Goal: Task Accomplishment & Management: Use online tool/utility

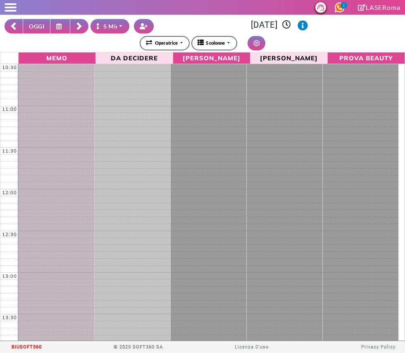
select select "*"
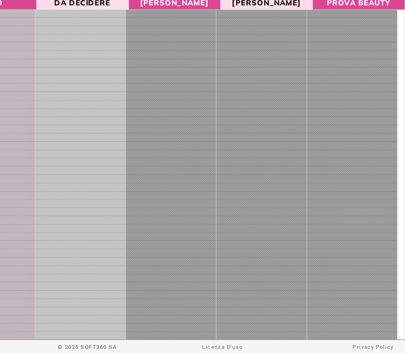
scroll to position [173, 0]
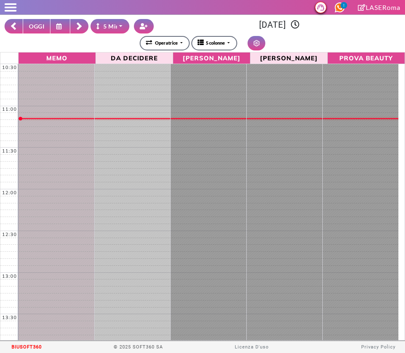
select select "*"
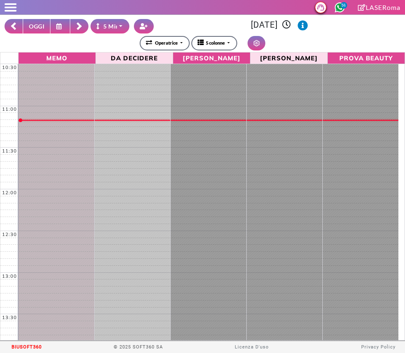
click at [39, 26] on button "OGGI" at bounding box center [37, 26] width 28 height 14
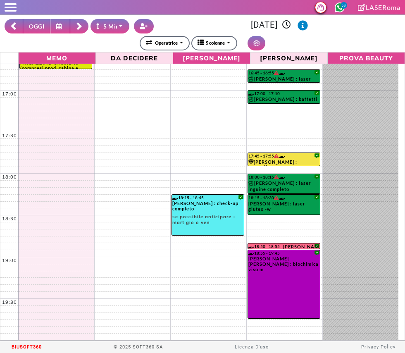
scroll to position [514, 0]
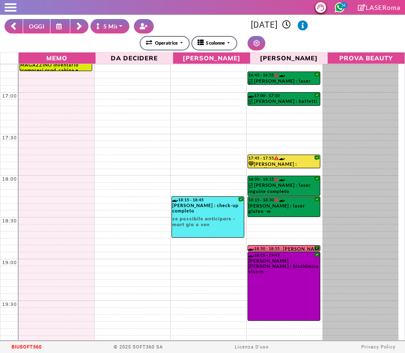
click at [78, 23] on rect at bounding box center [79, 24] width 5 height 5
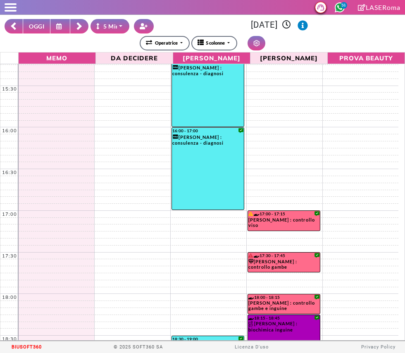
scroll to position [516, 0]
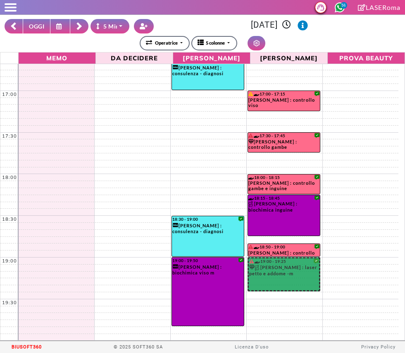
click at [79, 25] on rect at bounding box center [79, 24] width 5 height 5
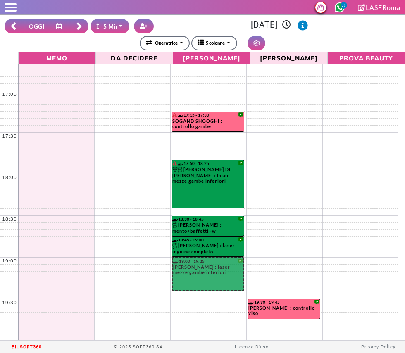
click at [79, 27] on rect at bounding box center [79, 27] width 5 height 5
